Goal: Check status: Check status

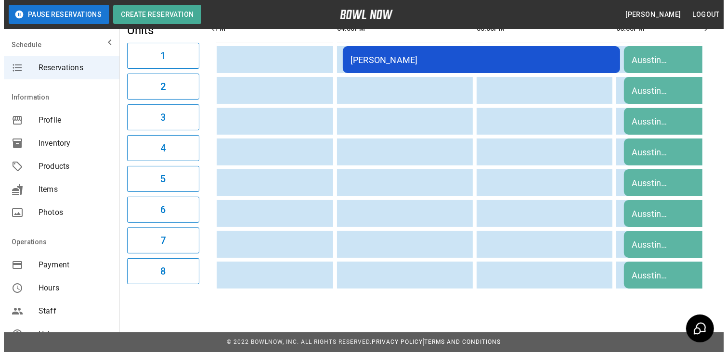
scroll to position [0, 835]
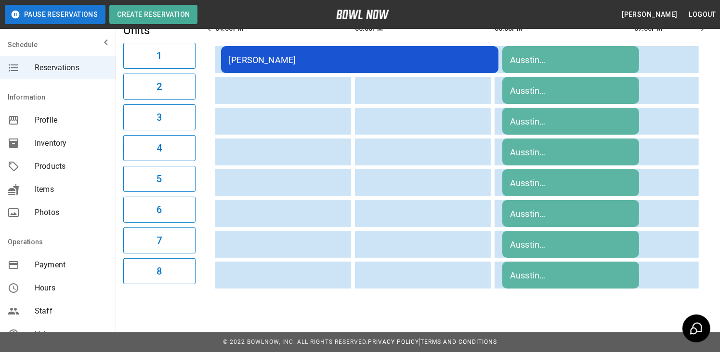
click at [392, 58] on td "[PERSON_NAME]" at bounding box center [359, 59] width 277 height 27
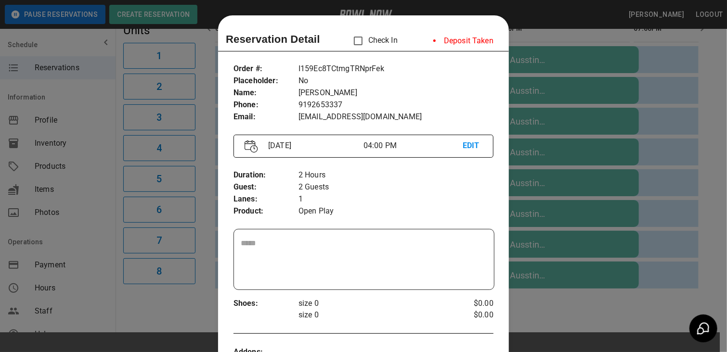
scroll to position [15, 0]
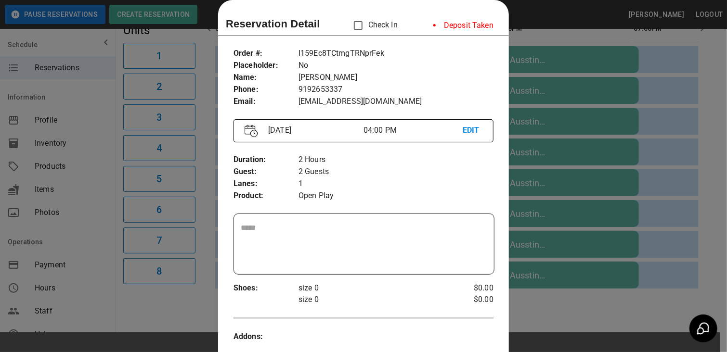
click at [392, 58] on p "I159Ec8TCtmgTRNprFek" at bounding box center [395, 54] width 195 height 12
click at [540, 19] on div at bounding box center [363, 176] width 727 height 352
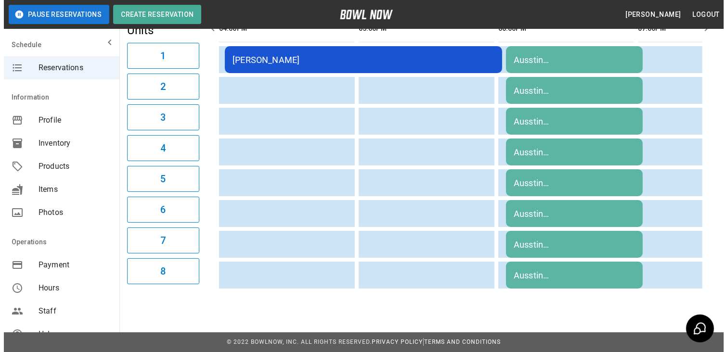
scroll to position [0, 827]
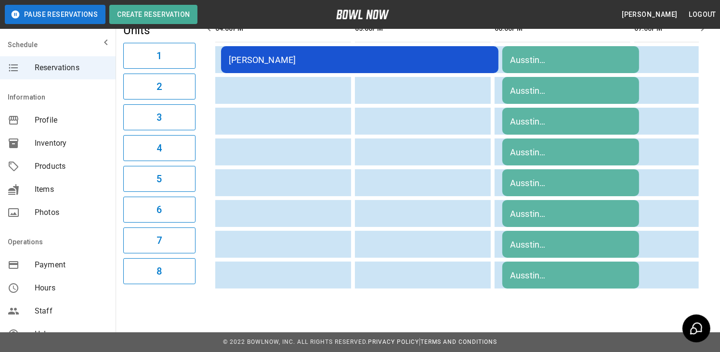
click at [555, 55] on div "Ausstin Pharmacy/[PERSON_NAME]" at bounding box center [570, 60] width 121 height 10
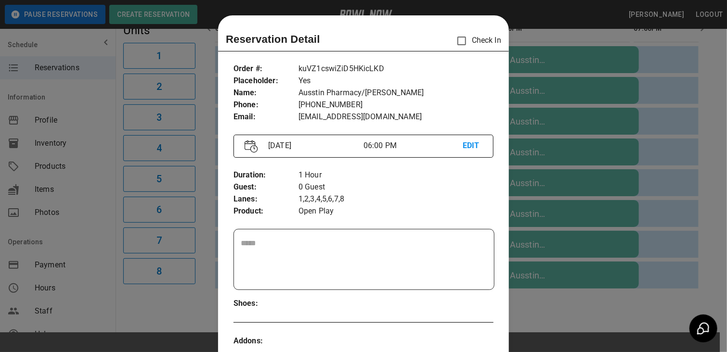
scroll to position [15, 0]
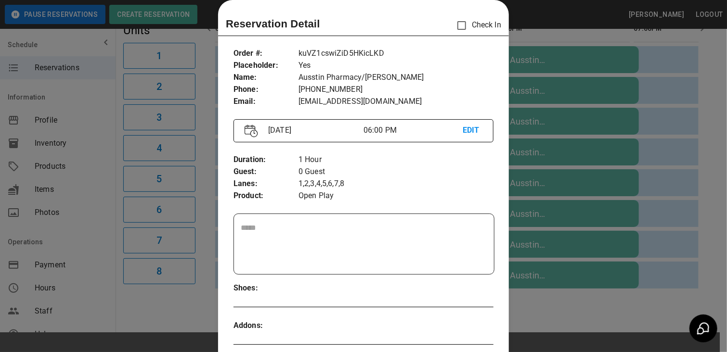
click at [555, 52] on div at bounding box center [363, 176] width 727 height 352
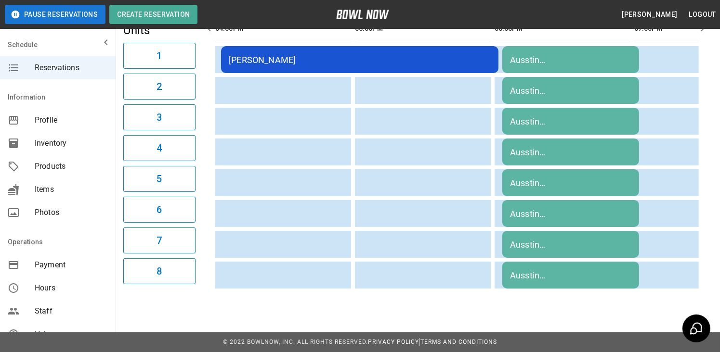
click at [555, 55] on div "Ausstin Pharmacy/[PERSON_NAME]" at bounding box center [570, 60] width 121 height 10
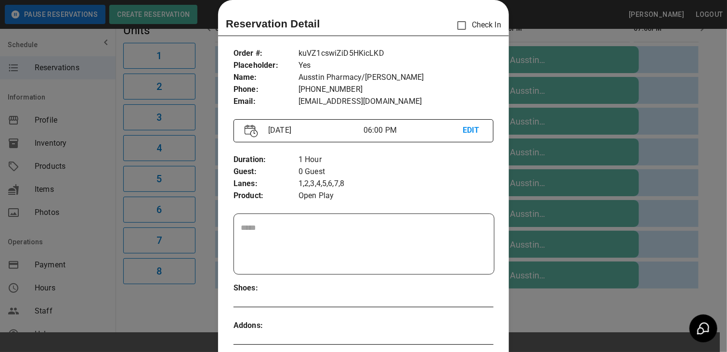
click at [555, 52] on div at bounding box center [363, 176] width 727 height 352
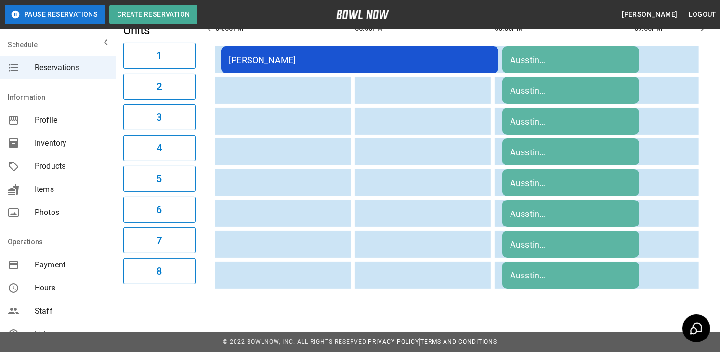
click at [555, 55] on div "Ausstin Pharmacy/[PERSON_NAME]" at bounding box center [570, 60] width 121 height 10
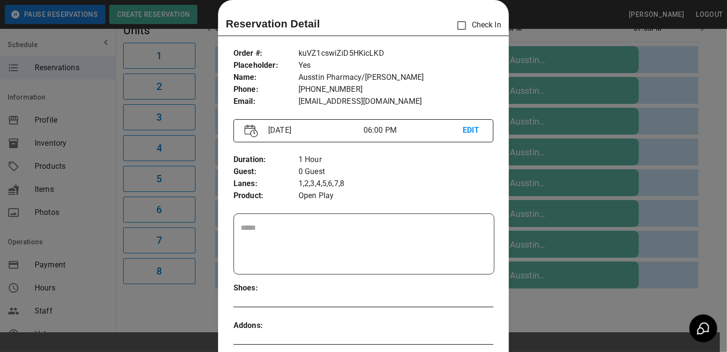
scroll to position [0, 0]
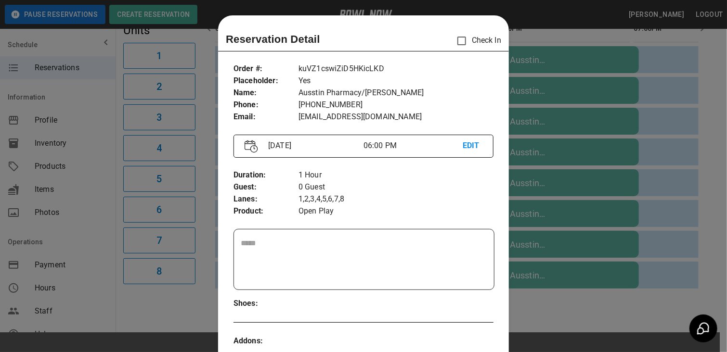
click at [661, 81] on div at bounding box center [363, 176] width 727 height 352
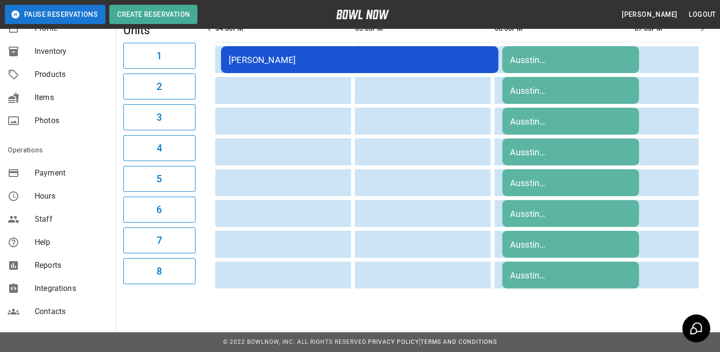
scroll to position [96, 0]
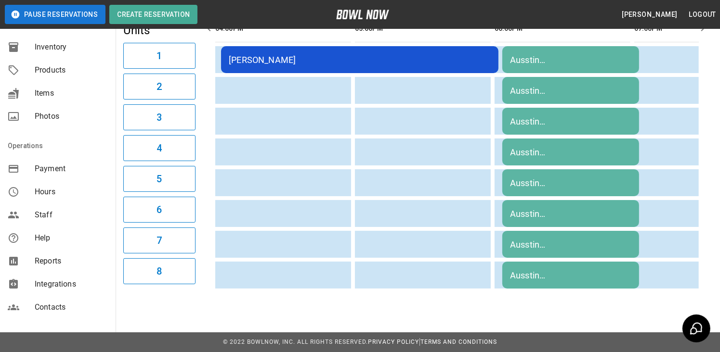
click at [65, 261] on span "Reports" at bounding box center [71, 262] width 73 height 12
click at [53, 265] on span "Reports" at bounding box center [71, 262] width 73 height 12
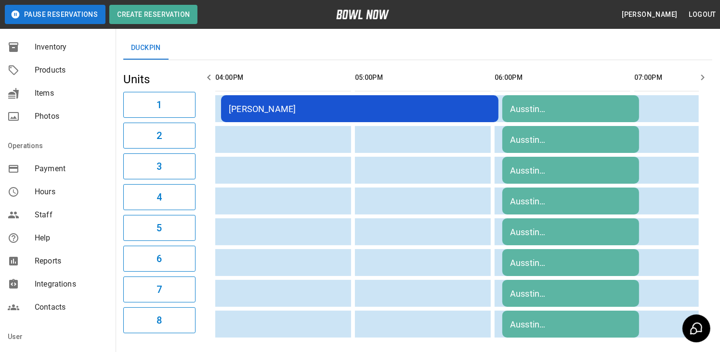
scroll to position [0, 0]
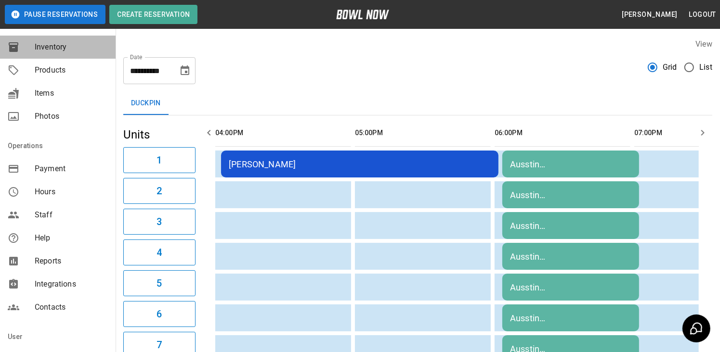
click at [60, 44] on span "Inventory" at bounding box center [71, 47] width 73 height 12
click at [48, 261] on span "Reports" at bounding box center [71, 262] width 73 height 12
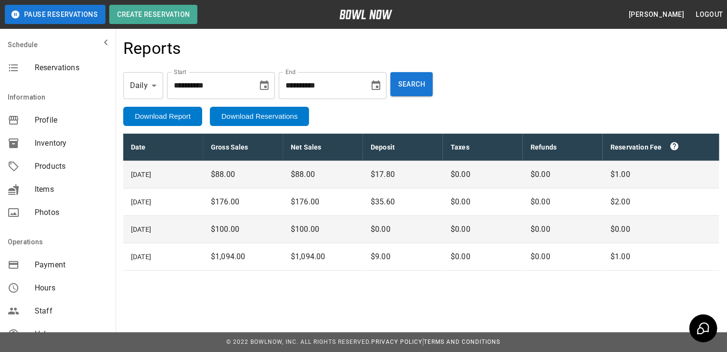
click at [56, 63] on span "Reservations" at bounding box center [71, 68] width 73 height 12
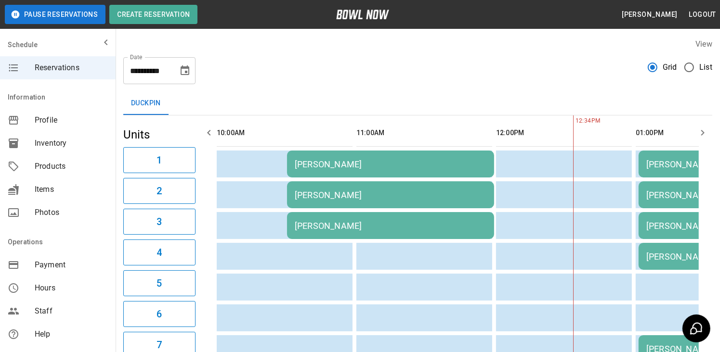
scroll to position [0, 279]
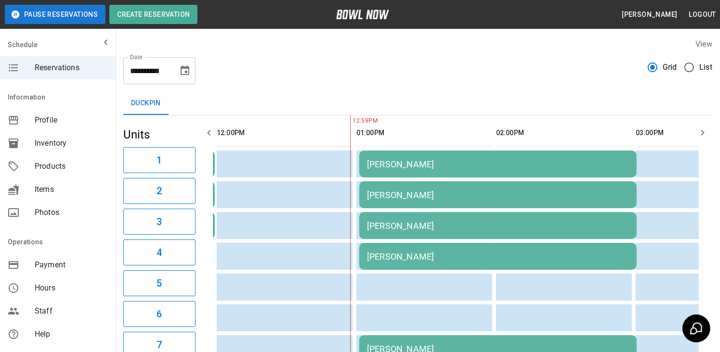
click at [185, 71] on icon "Choose date, selected date is Sep 20, 2025" at bounding box center [185, 70] width 9 height 10
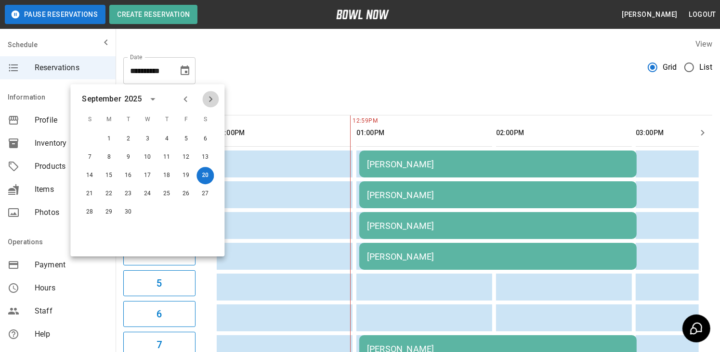
click at [209, 103] on icon "Next month" at bounding box center [211, 99] width 12 height 12
click at [207, 160] on button "11" at bounding box center [204, 157] width 17 height 17
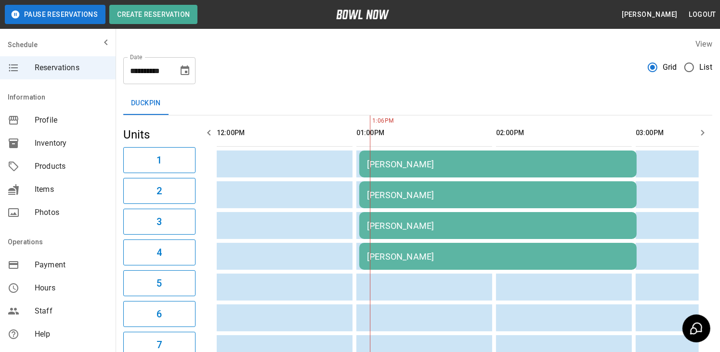
scroll to position [0, 419]
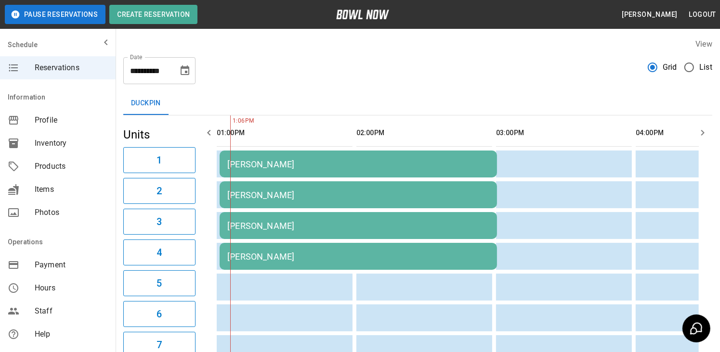
click at [197, 130] on button "11" at bounding box center [190, 126] width 13 height 10
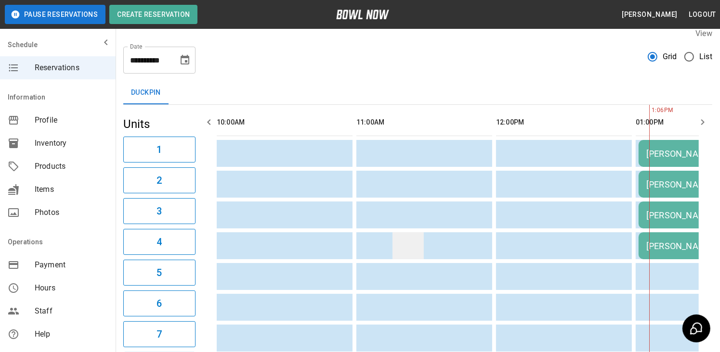
scroll to position [0, 0]
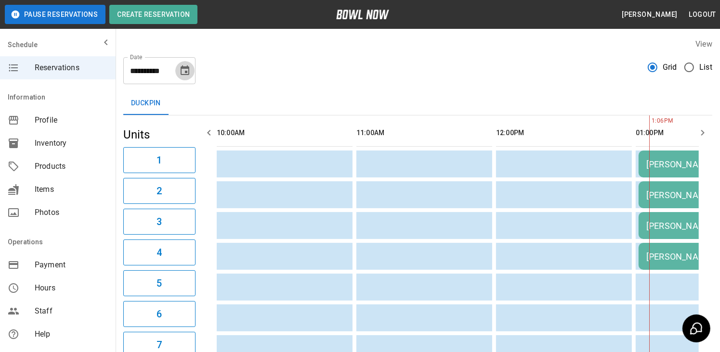
click at [186, 72] on icon "Choose date, selected date is Oct 11, 2025" at bounding box center [185, 70] width 9 height 10
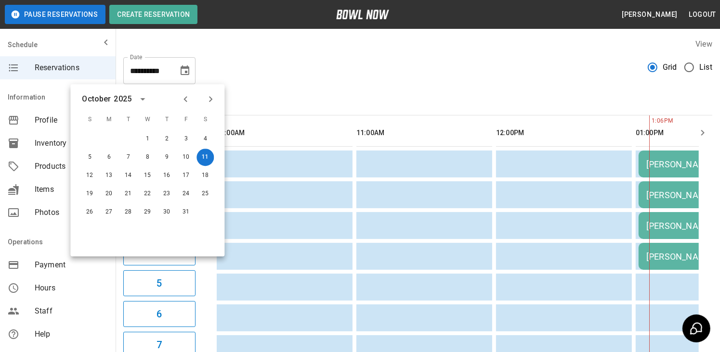
click at [185, 96] on icon "Previous month" at bounding box center [186, 99] width 12 height 12
click at [203, 178] on button "20" at bounding box center [204, 175] width 17 height 17
type input "**********"
